Goal: Task Accomplishment & Management: Manage account settings

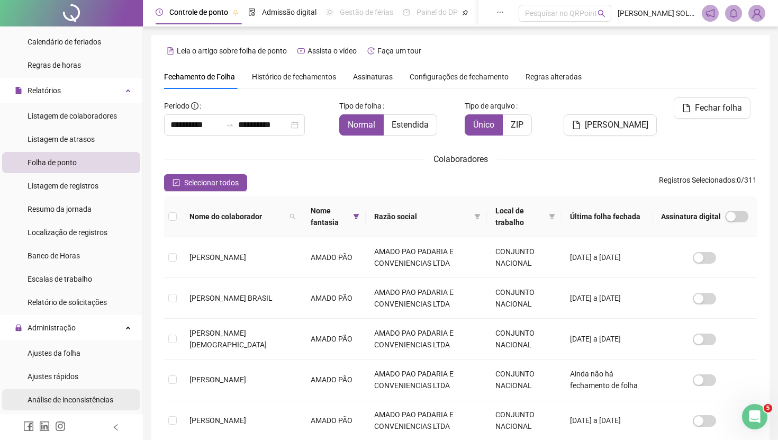
scroll to position [157, 0]
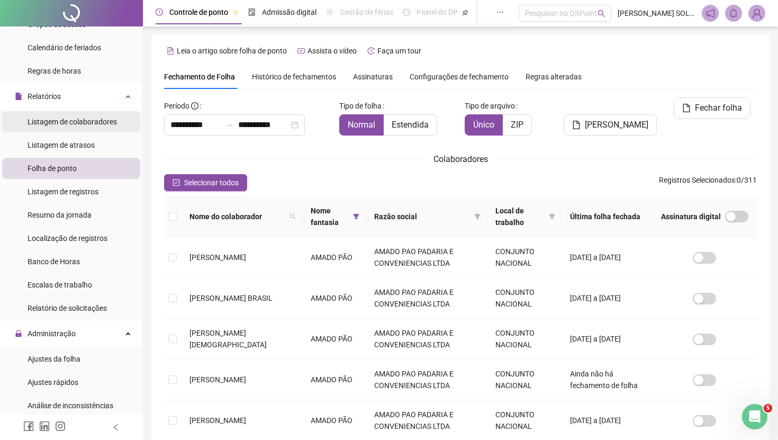
click at [95, 128] on div "Listagem de colaboradores" at bounding box center [72, 121] width 89 height 21
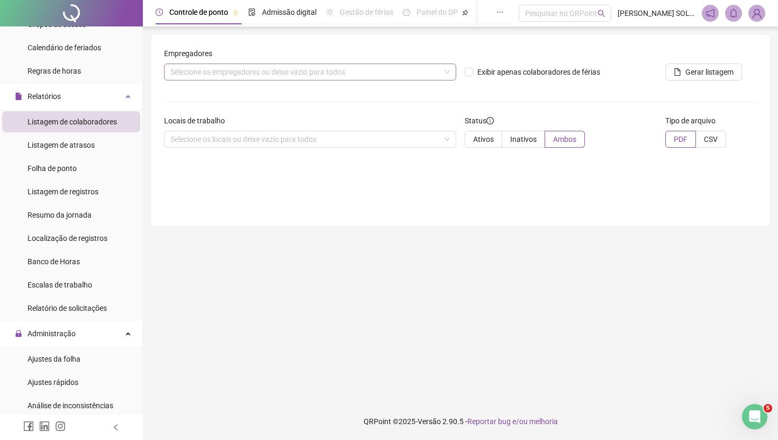
click at [239, 68] on div "Selecione os empregadores ou deixe vazio para todos" at bounding box center [310, 71] width 292 height 17
type input "****"
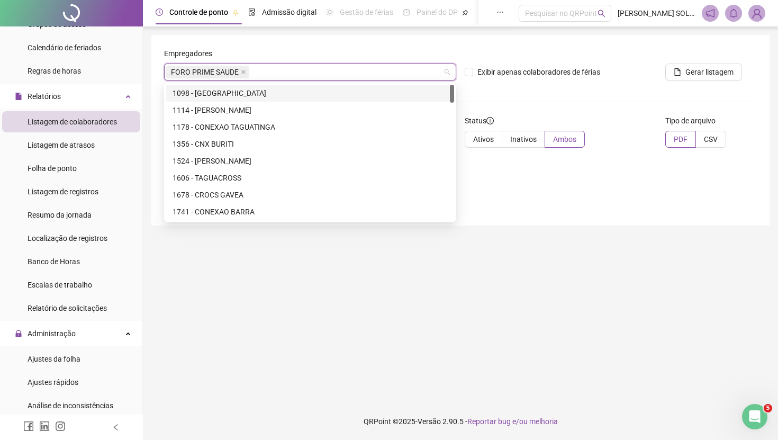
click at [528, 85] on div "Exibir apenas colaboradores de férias" at bounding box center [560, 68] width 201 height 41
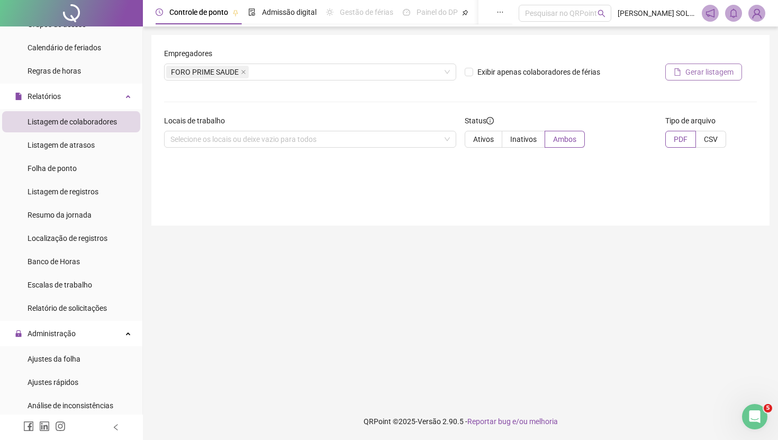
click at [686, 75] on span "Gerar listagem" at bounding box center [709, 72] width 48 height 12
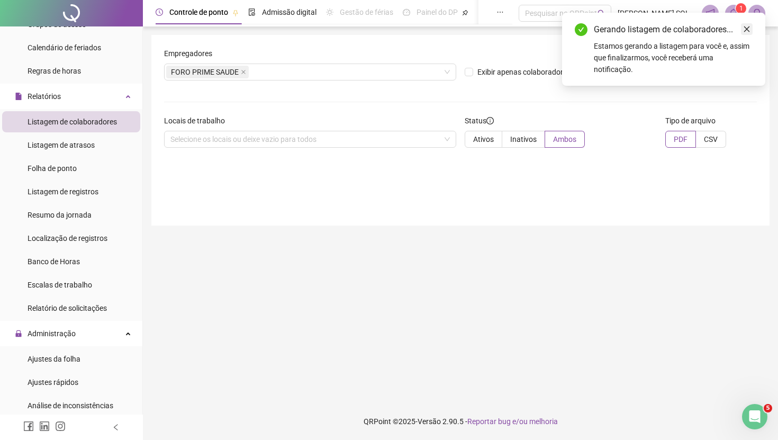
click at [749, 33] on link "Close" at bounding box center [747, 29] width 12 height 12
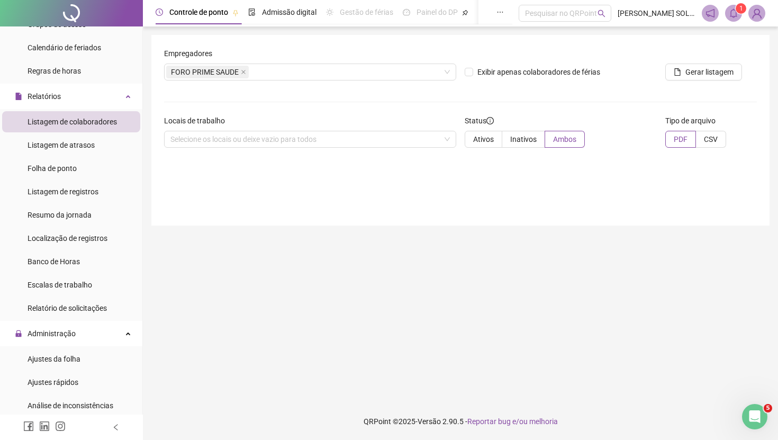
click at [732, 12] on icon "bell" at bounding box center [734, 13] width 10 height 10
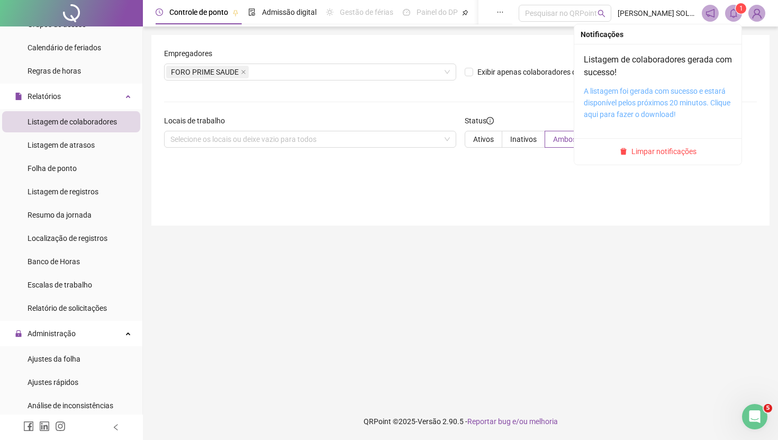
click at [649, 104] on link "A listagem foi gerada com sucesso e estará disponível pelos próximos 20 minutos…" at bounding box center [657, 103] width 147 height 32
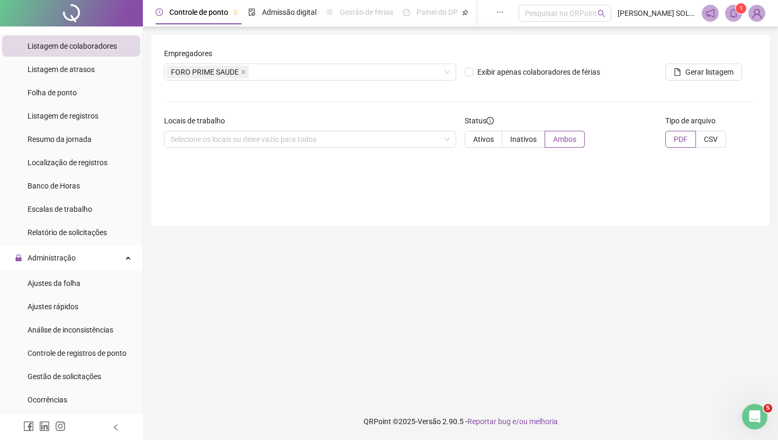
scroll to position [228, 0]
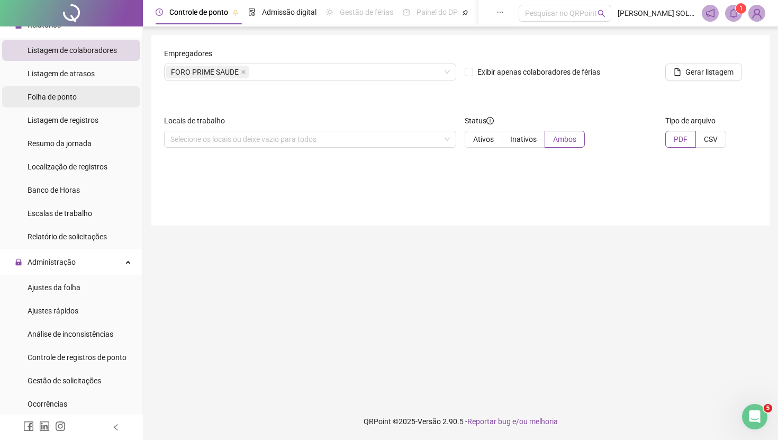
click at [85, 94] on li "Folha de ponto" at bounding box center [71, 96] width 138 height 21
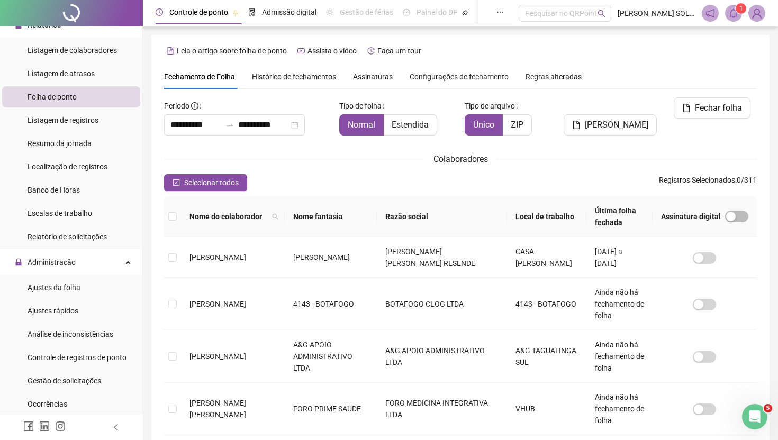
click at [351, 216] on th "Nome fantasia" at bounding box center [331, 216] width 92 height 41
click at [360, 216] on th "Nome fantasia" at bounding box center [331, 216] width 92 height 41
click at [361, 213] on th "Nome fantasia" at bounding box center [331, 216] width 92 height 41
click at [364, 216] on icon "filter" at bounding box center [367, 216] width 6 height 5
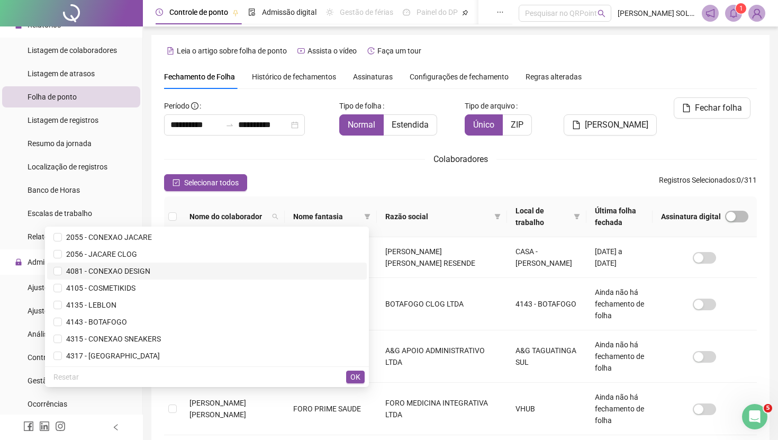
scroll to position [289, 0]
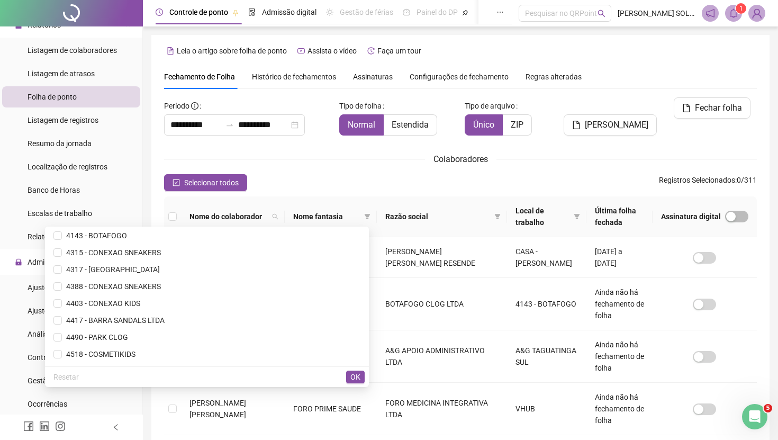
click at [233, 371] on div "Resetar OK" at bounding box center [207, 376] width 324 height 21
click at [234, 373] on div "Resetar OK" at bounding box center [207, 376] width 324 height 21
click at [234, 376] on div "Resetar OK" at bounding box center [207, 376] width 324 height 21
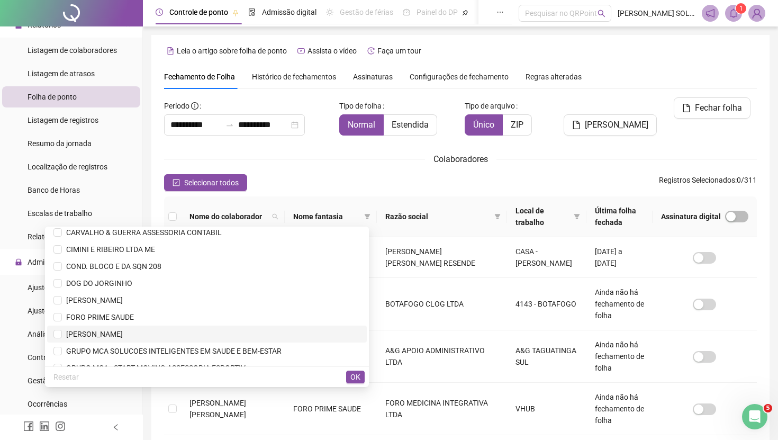
scroll to position [655, 0]
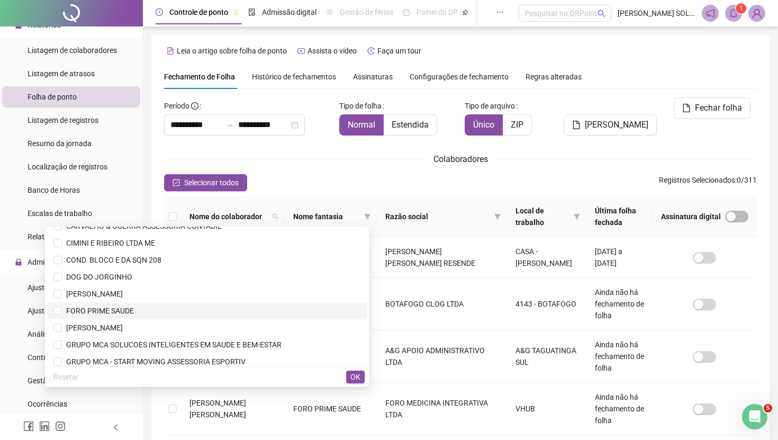
click at [130, 313] on span "FORO PRIME SAUDE" at bounding box center [206, 311] width 307 height 12
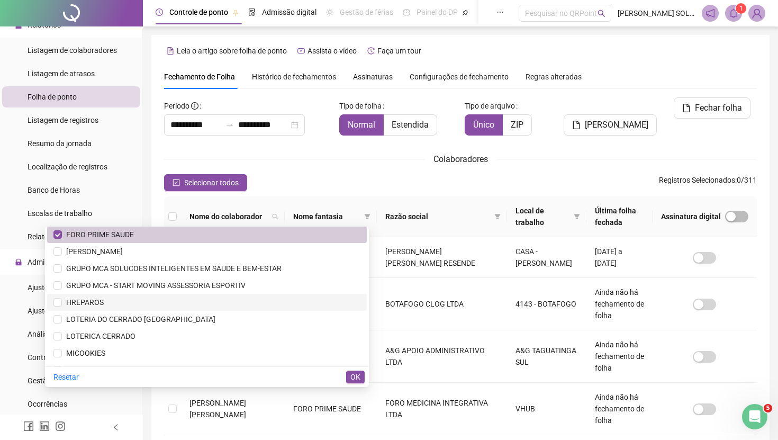
scroll to position [749, 0]
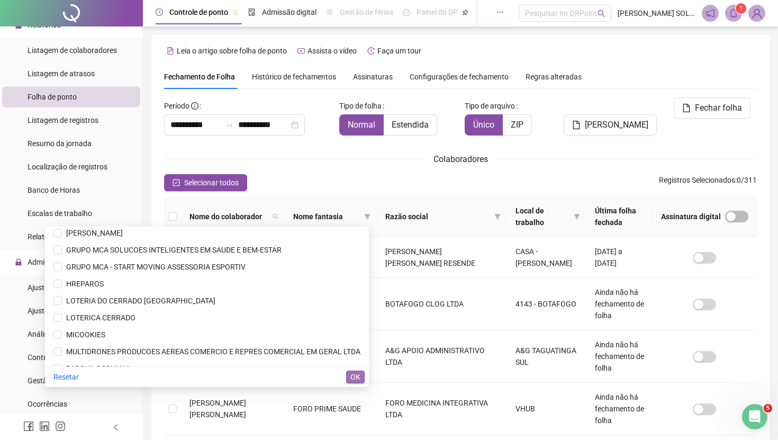
click at [355, 378] on span "OK" at bounding box center [355, 377] width 10 height 12
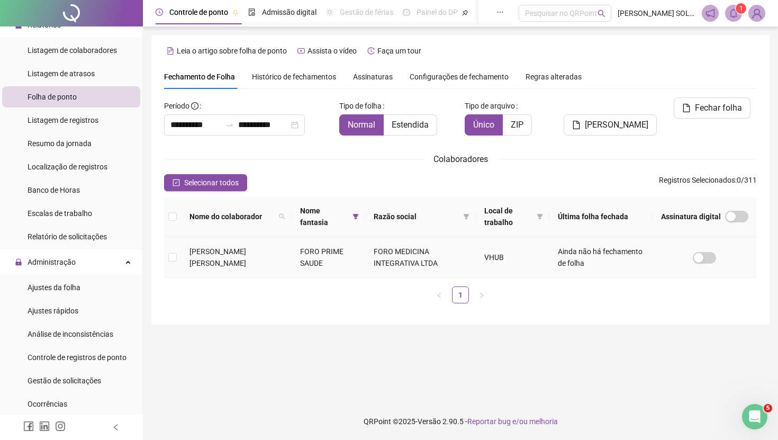
click at [185, 259] on td "[PERSON_NAME] [PERSON_NAME]" at bounding box center [236, 257] width 111 height 41
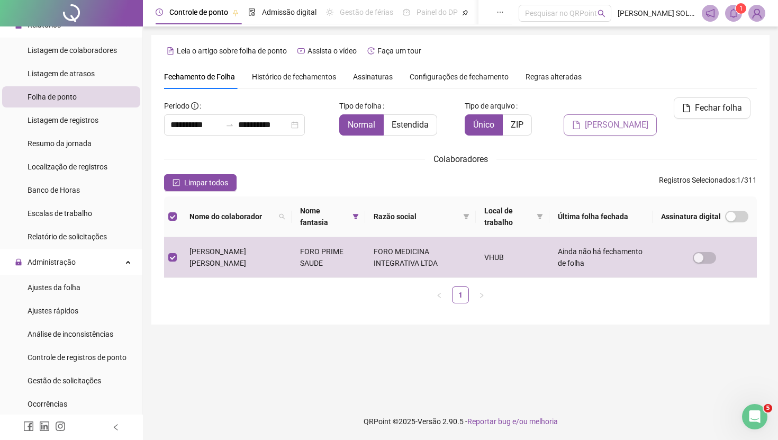
click at [616, 115] on button "[PERSON_NAME]" at bounding box center [610, 124] width 93 height 21
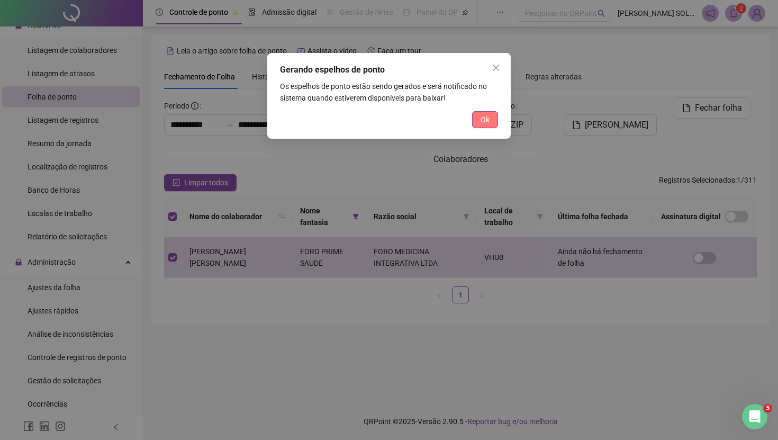
click at [486, 120] on span "Ok" at bounding box center [484, 120] width 9 height 12
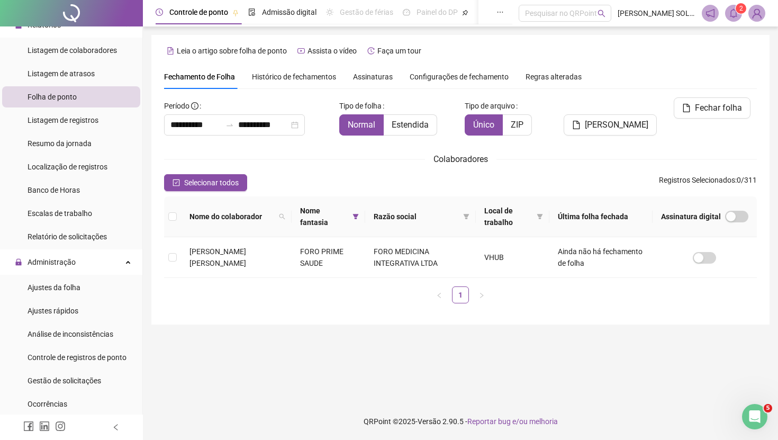
click at [736, 15] on icon "bell" at bounding box center [733, 13] width 7 height 10
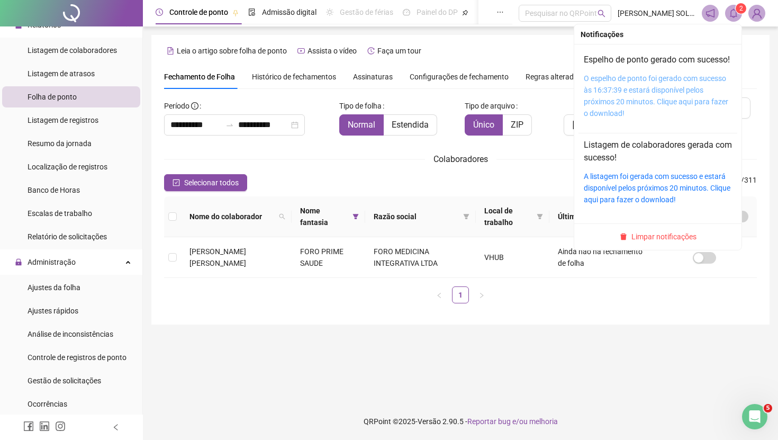
click at [658, 94] on link "O espelho de ponto foi gerado com sucesso às 16:37:39 e estará disponível pelos…" at bounding box center [656, 95] width 144 height 43
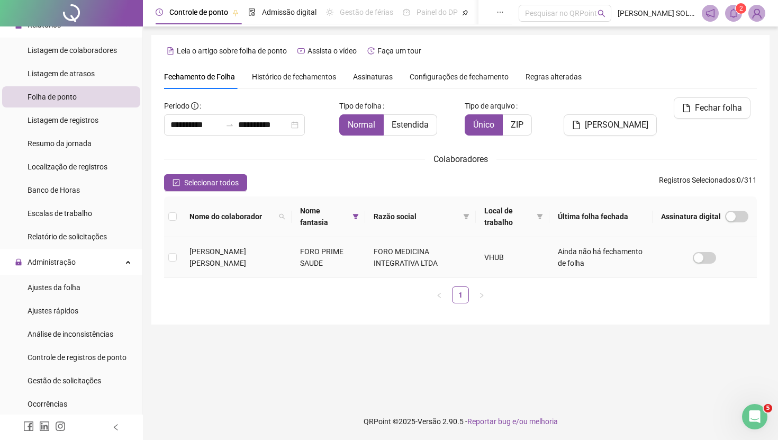
click at [231, 265] on span "[PERSON_NAME] [PERSON_NAME]" at bounding box center [217, 257] width 57 height 20
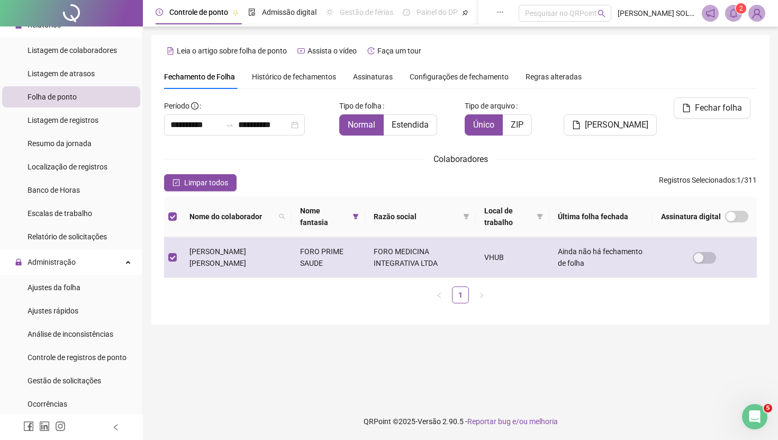
drag, startPoint x: 266, startPoint y: 261, endPoint x: 186, endPoint y: 249, distance: 80.7
click at [186, 249] on td "[PERSON_NAME] [PERSON_NAME]" at bounding box center [236, 257] width 111 height 41
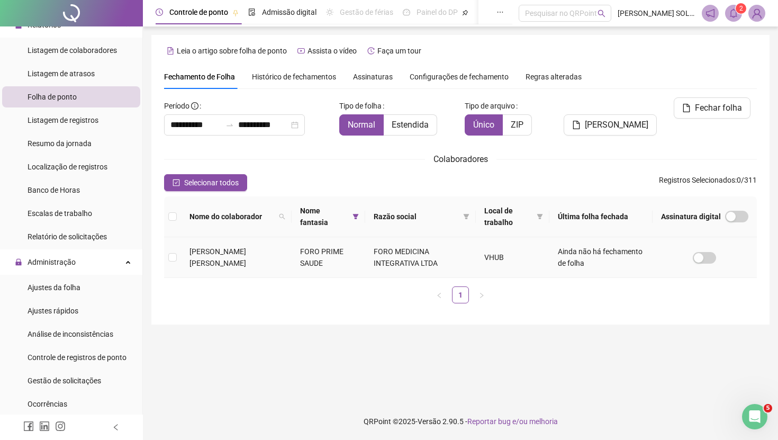
copy span "[PERSON_NAME] [PERSON_NAME]"
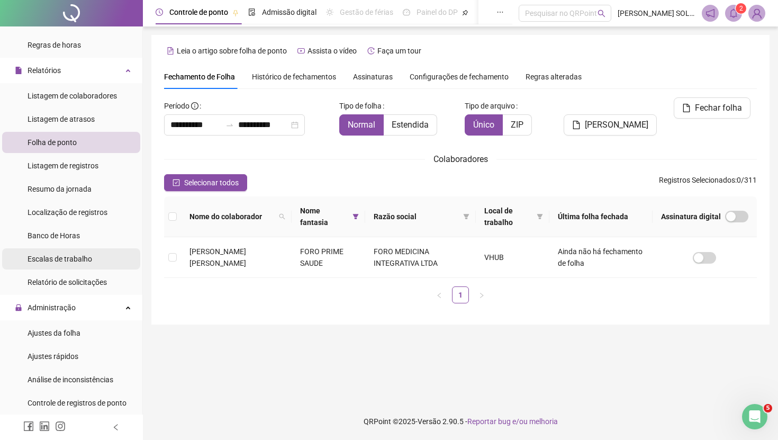
scroll to position [190, 0]
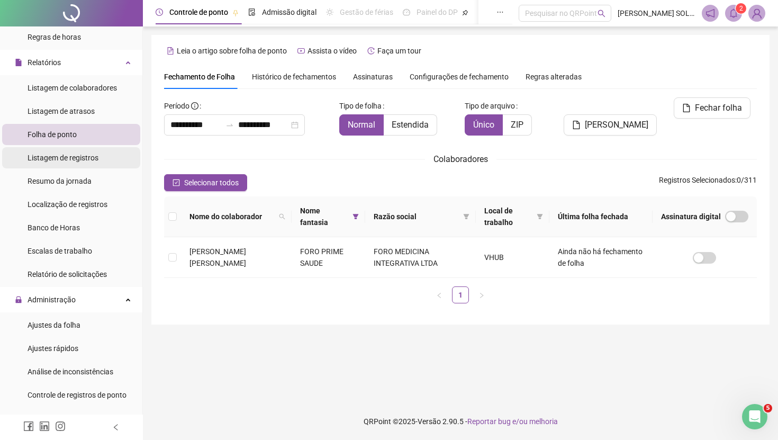
click at [87, 166] on div "Listagem de registros" at bounding box center [63, 157] width 71 height 21
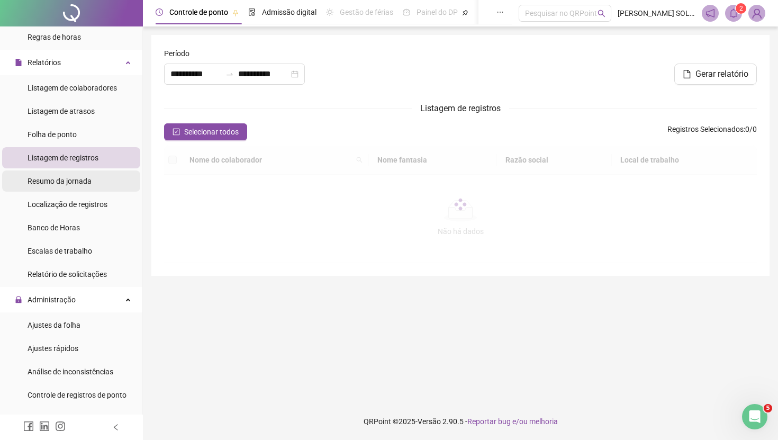
type input "**********"
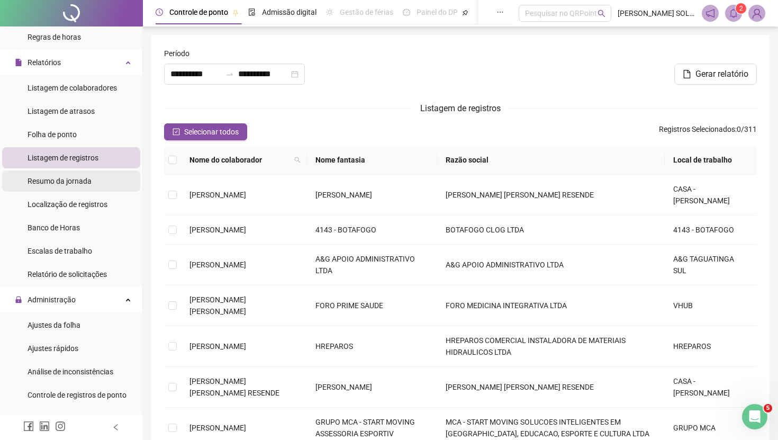
click at [83, 186] on div "Resumo da jornada" at bounding box center [60, 180] width 64 height 21
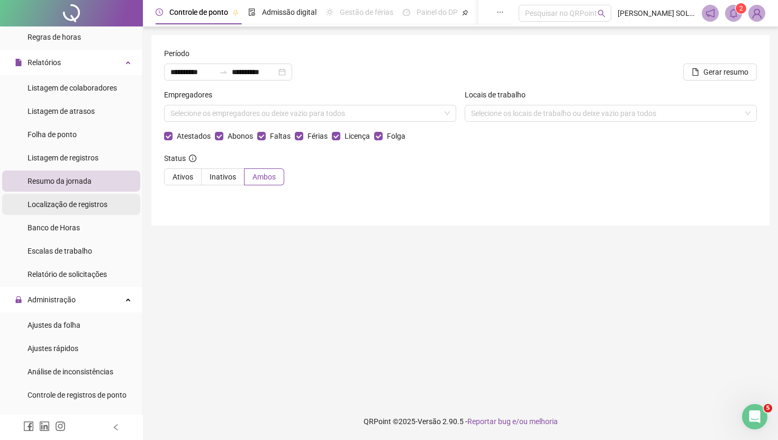
click at [85, 204] on span "Localização de registros" at bounding box center [68, 204] width 80 height 8
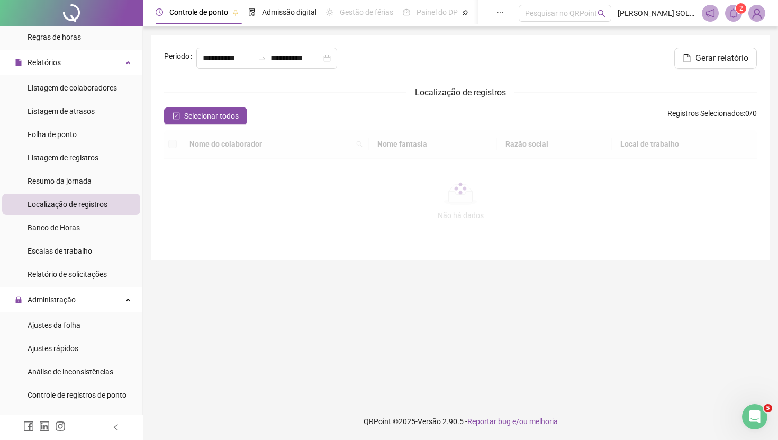
type input "**********"
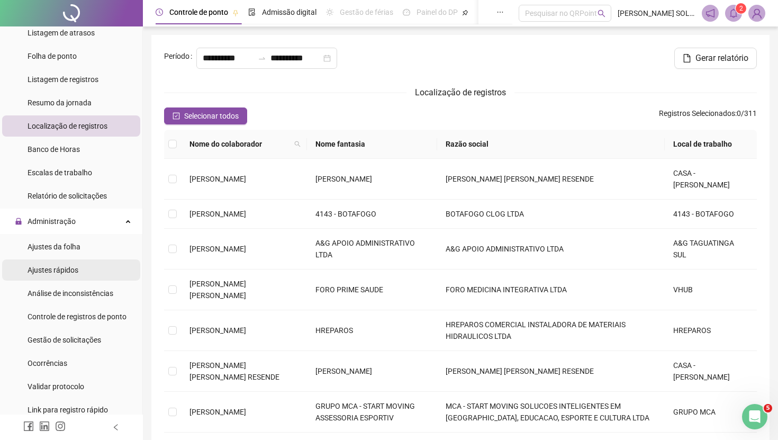
scroll to position [279, 0]
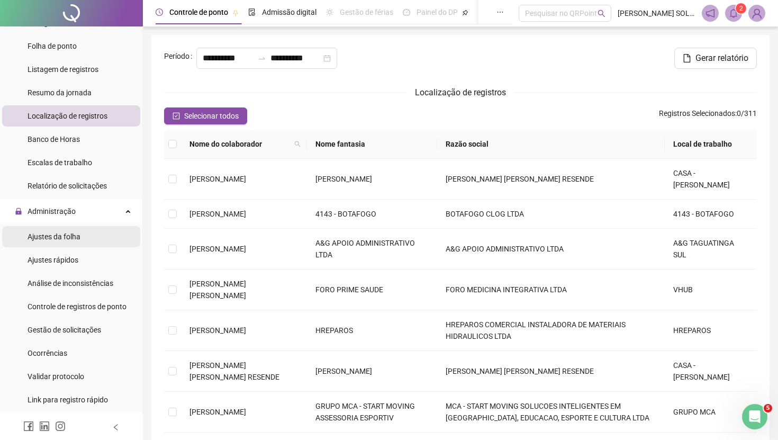
click at [84, 237] on li "Ajustes da folha" at bounding box center [71, 236] width 138 height 21
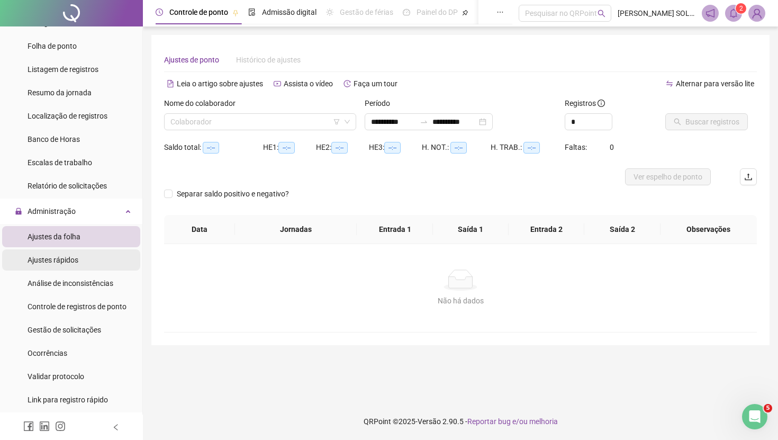
type input "**********"
click at [83, 260] on li "Ajustes rápidos" at bounding box center [71, 259] width 138 height 21
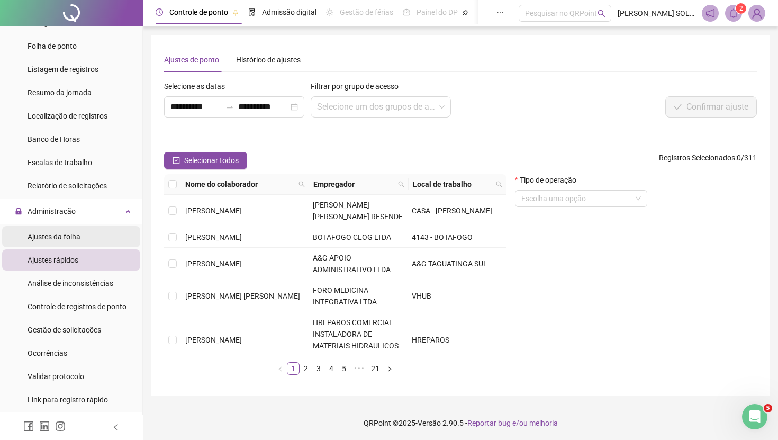
click at [87, 235] on li "Ajustes da folha" at bounding box center [71, 236] width 138 height 21
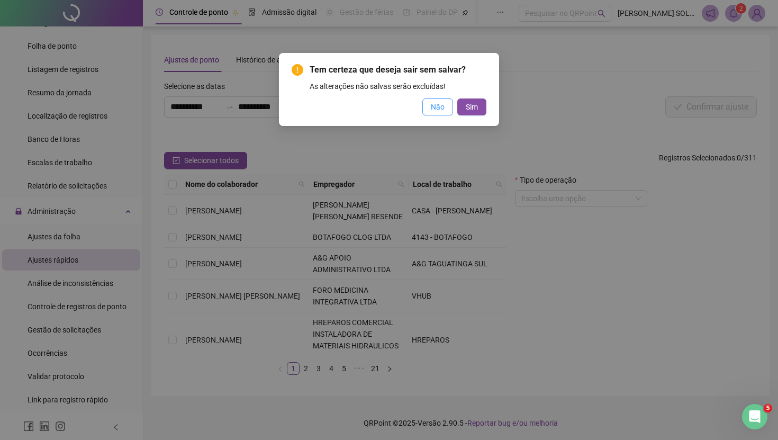
click at [432, 106] on span "Não" at bounding box center [438, 107] width 14 height 12
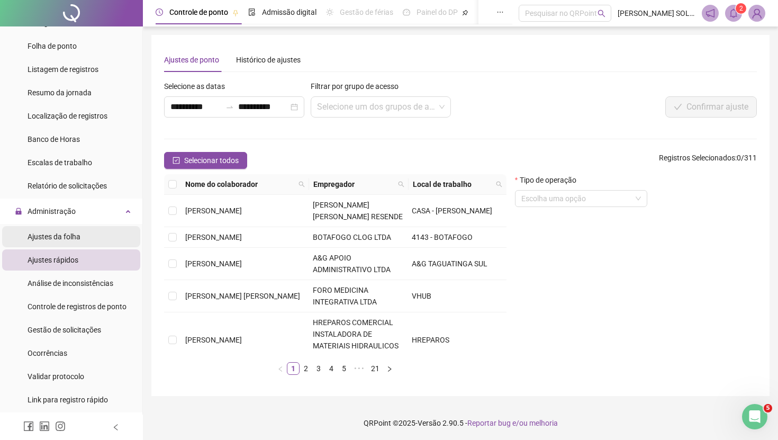
click at [98, 233] on li "Ajustes da folha" at bounding box center [71, 236] width 138 height 21
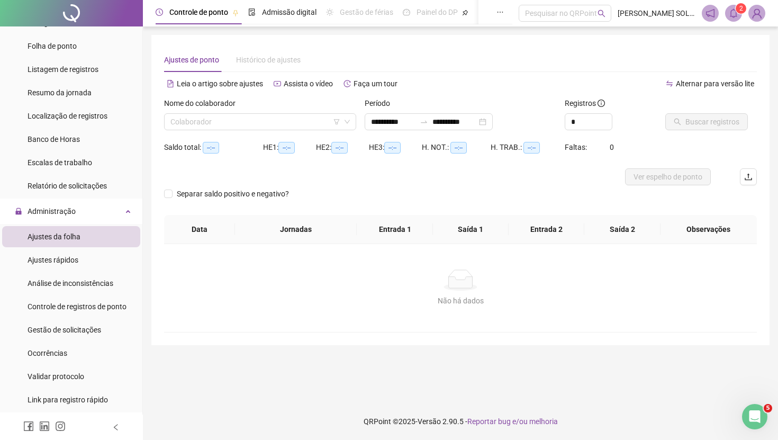
type input "**********"
click at [259, 117] on input "search" at bounding box center [255, 122] width 170 height 16
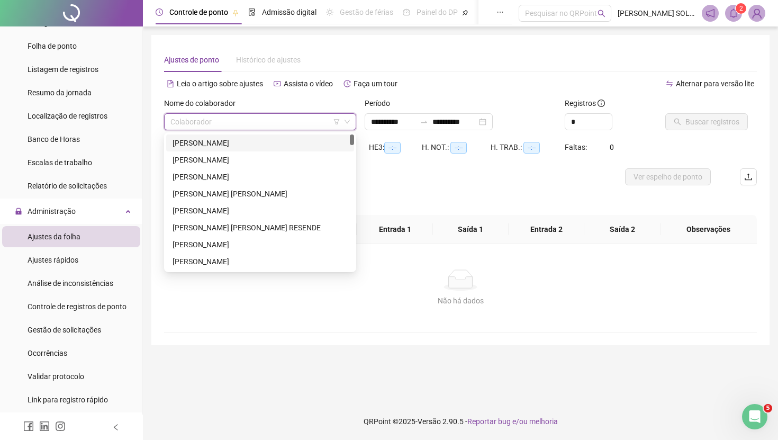
paste input "**********"
type input "**********"
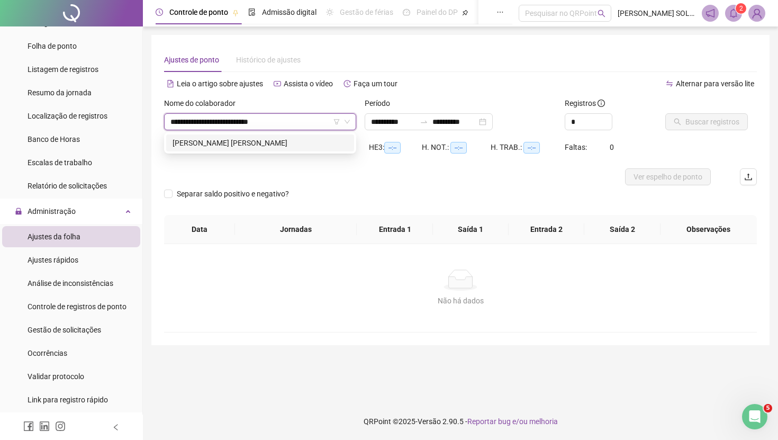
click at [255, 134] on div "[PERSON_NAME] [PERSON_NAME]" at bounding box center [260, 142] width 188 height 17
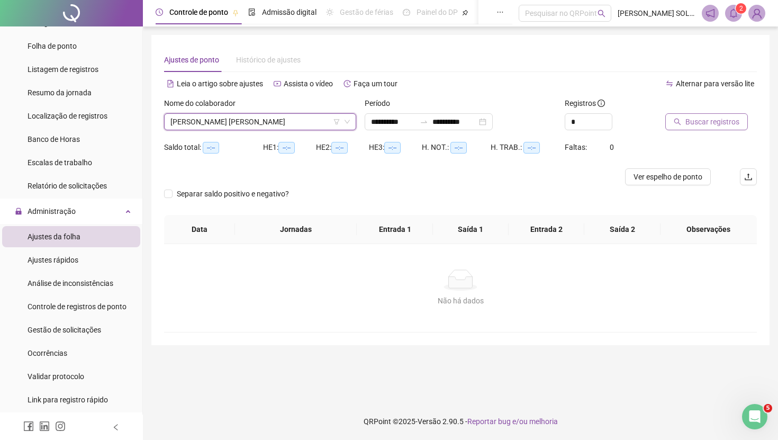
click at [712, 119] on span "Buscar registros" at bounding box center [712, 122] width 54 height 12
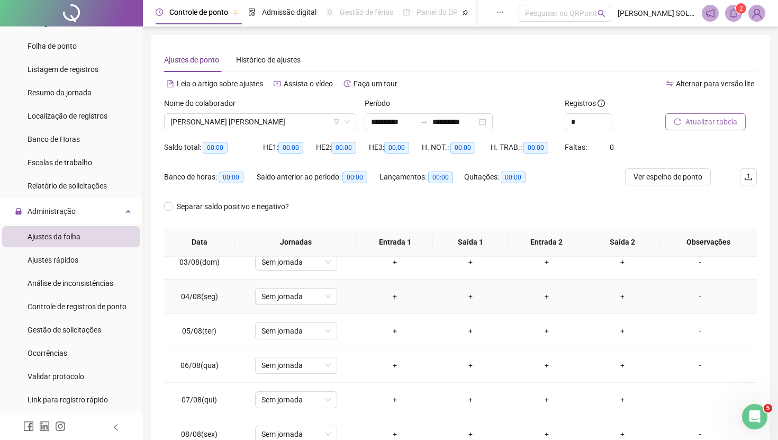
scroll to position [56, 0]
